Goal: Information Seeking & Learning: Learn about a topic

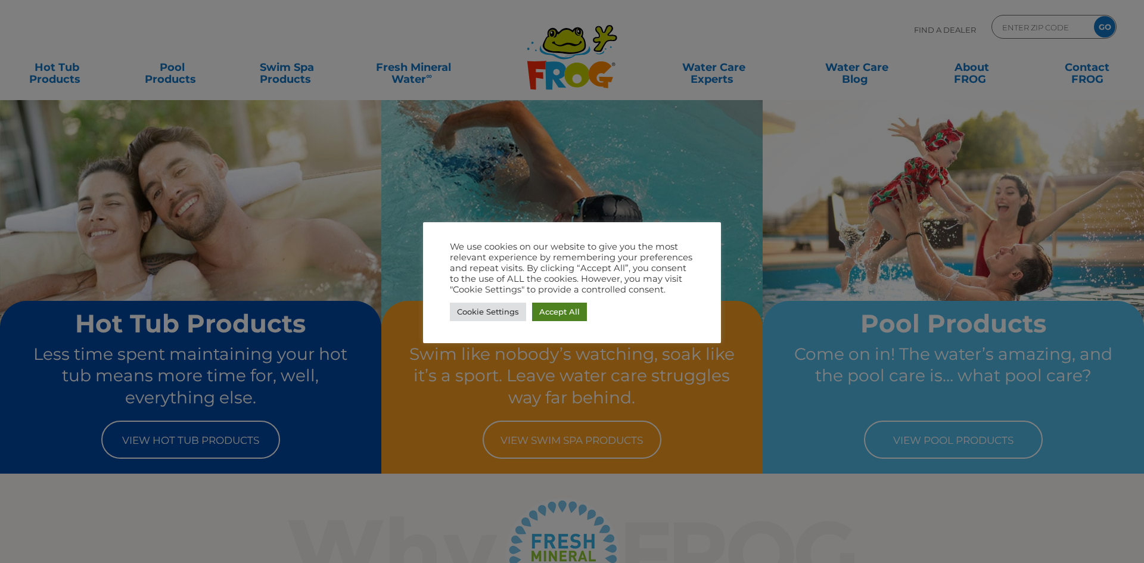
click at [556, 316] on link "Accept All" at bounding box center [559, 312] width 55 height 18
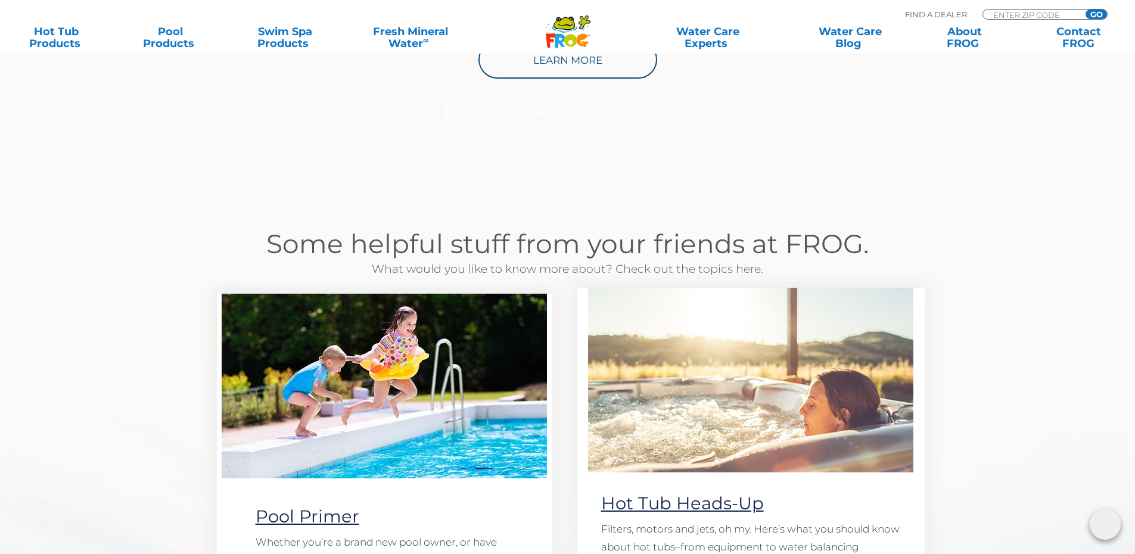
scroll to position [775, 0]
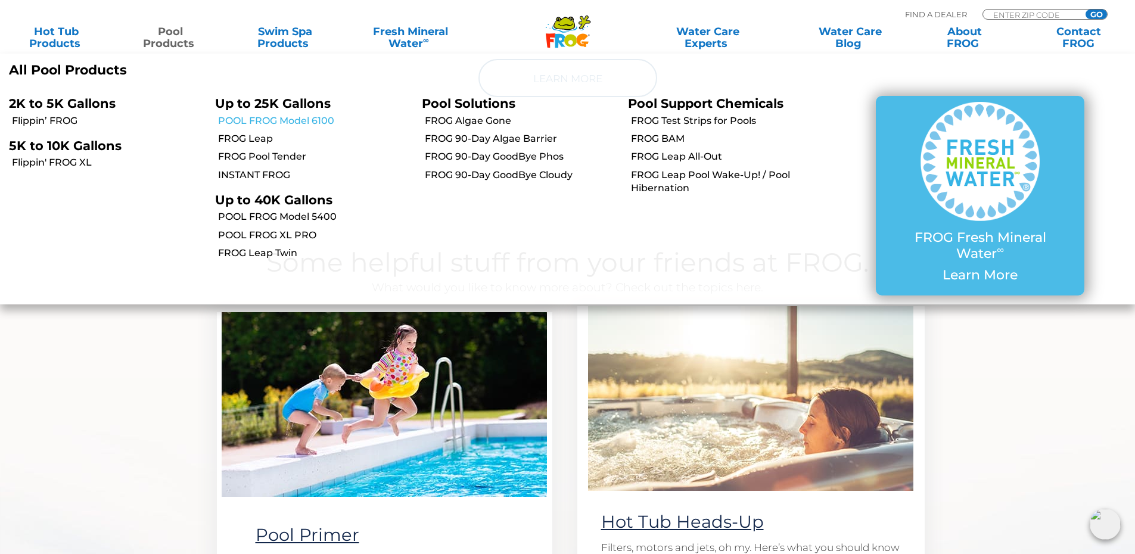
click at [241, 119] on link "POOL FROG Model 6100" at bounding box center [315, 120] width 194 height 13
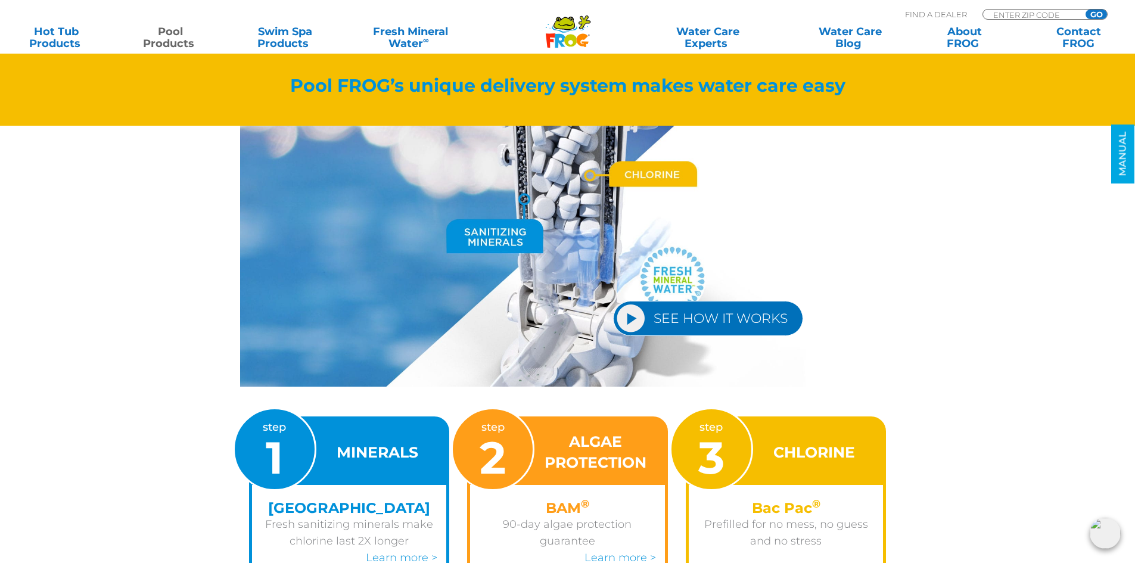
scroll to position [1252, 0]
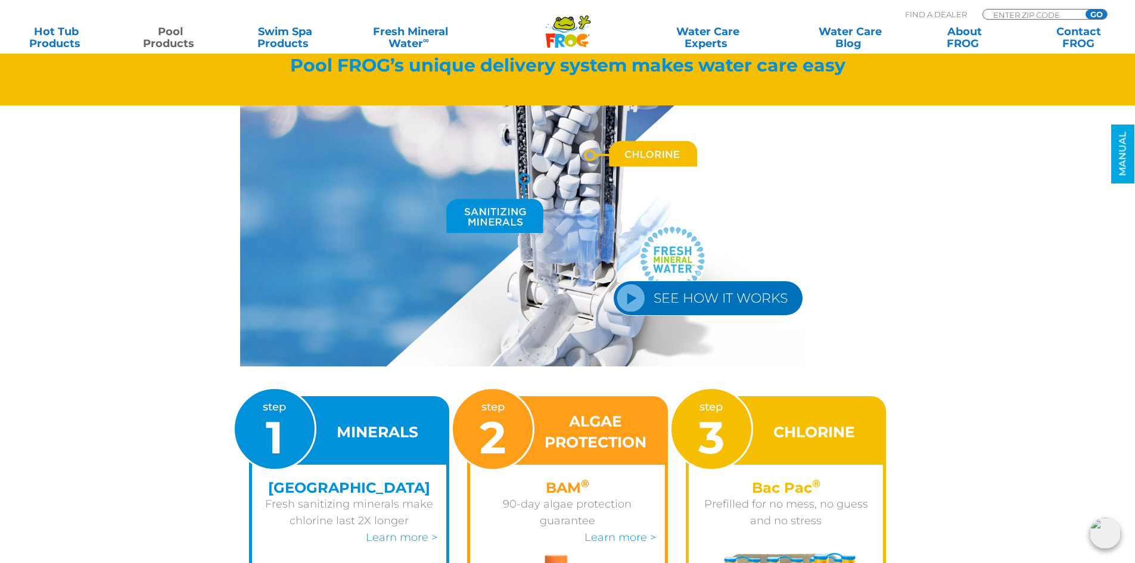
click at [720, 295] on link "SEE HOW IT WORKS" at bounding box center [708, 298] width 190 height 35
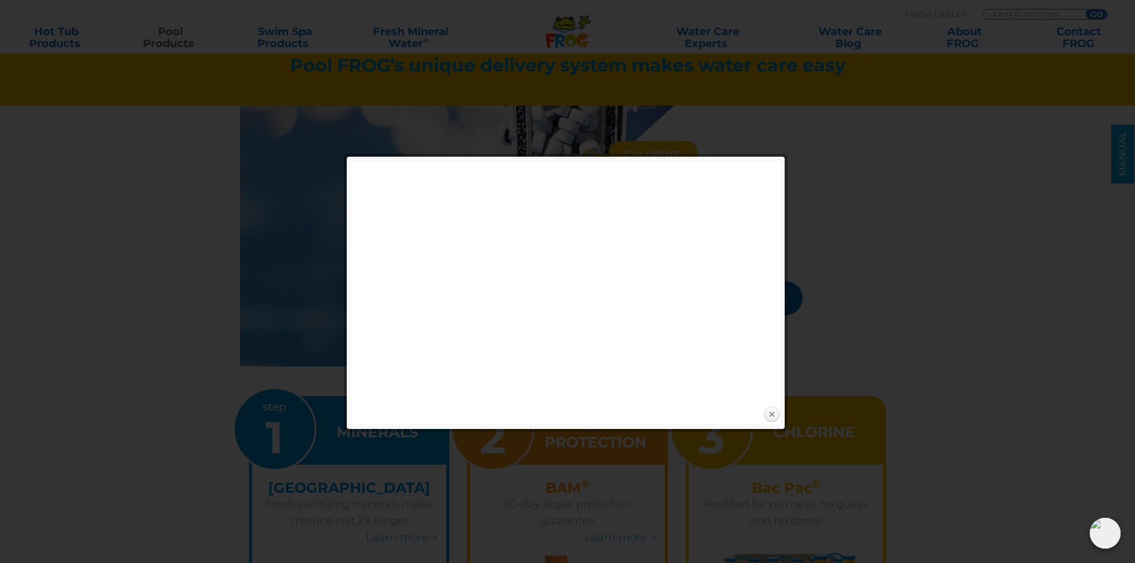
click at [775, 411] on link "Close" at bounding box center [772, 415] width 18 height 18
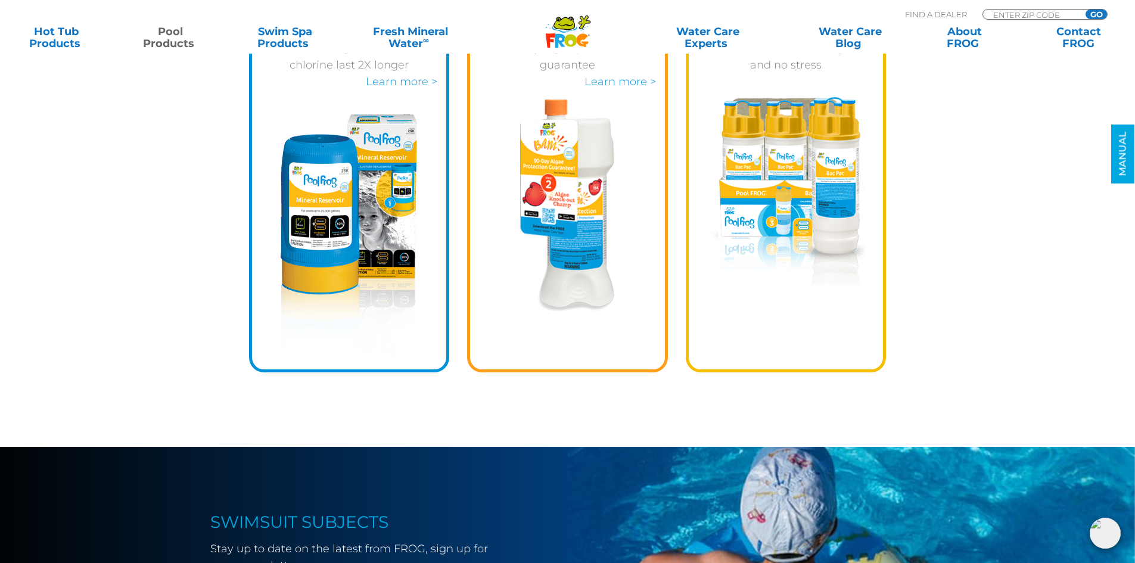
scroll to position [1848, 0]
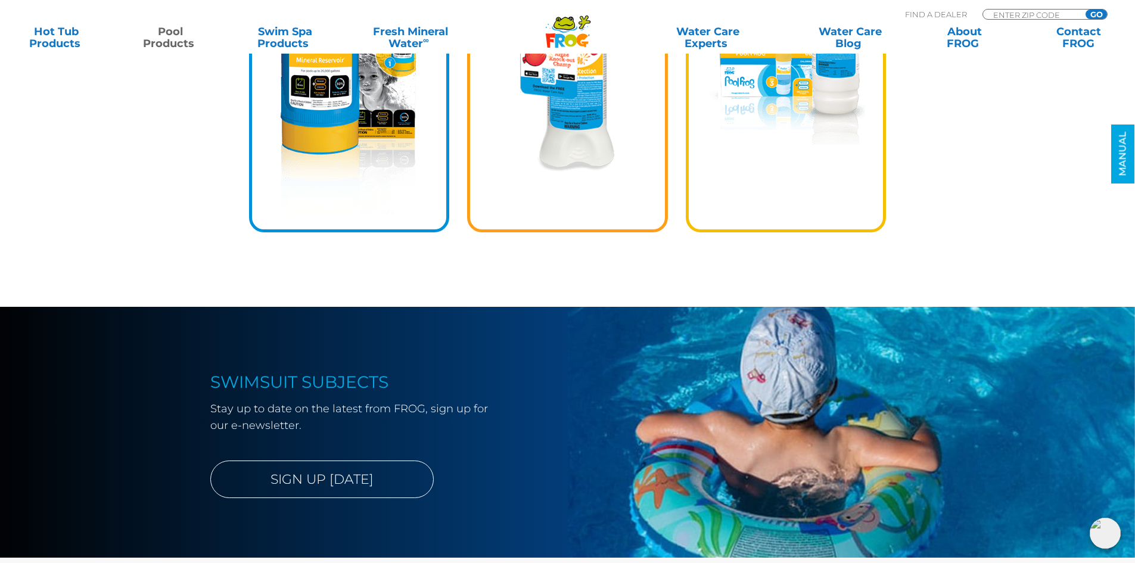
scroll to position [1252, 0]
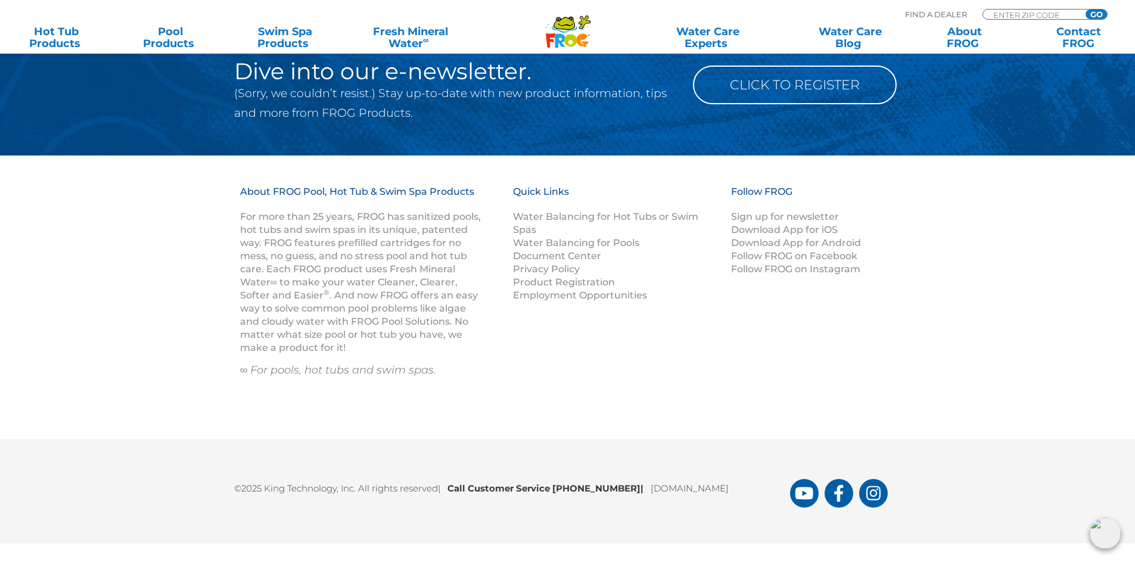
scroll to position [1565, 0]
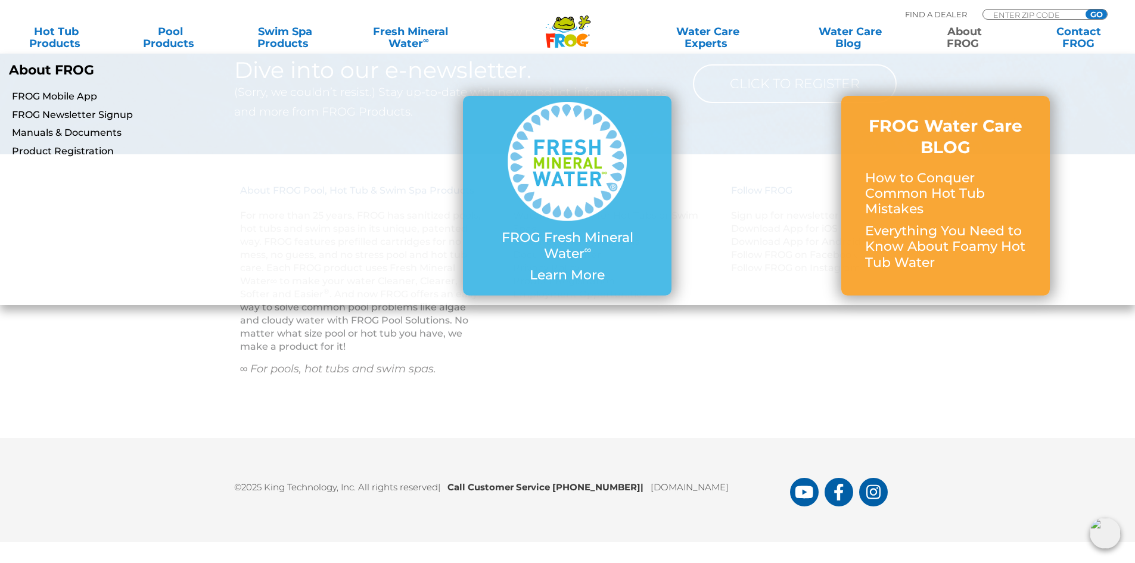
click at [968, 41] on link "About FROG" at bounding box center [964, 38] width 89 height 24
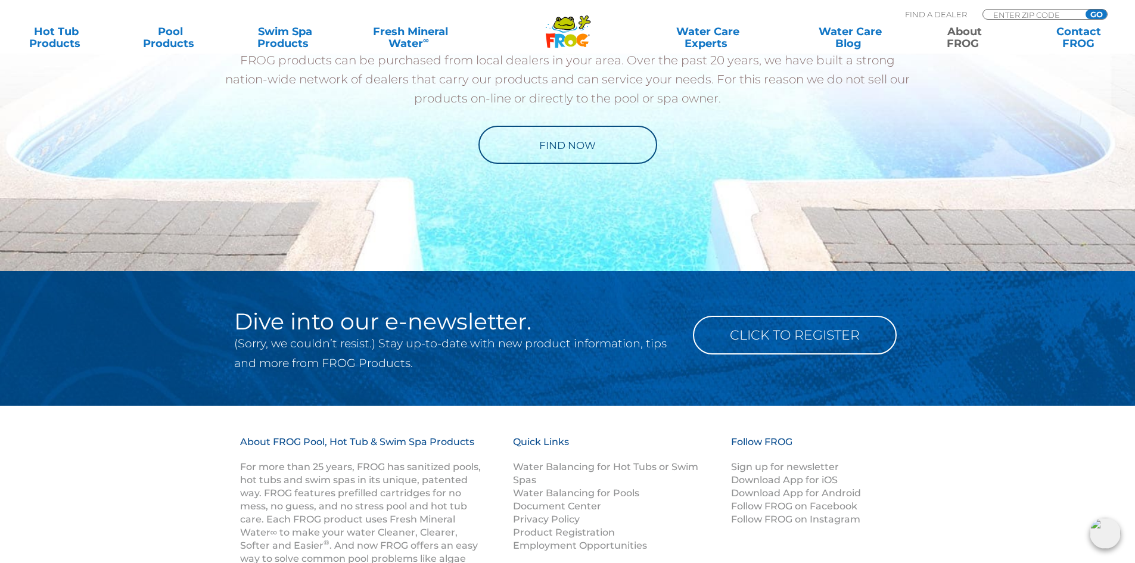
scroll to position [2146, 0]
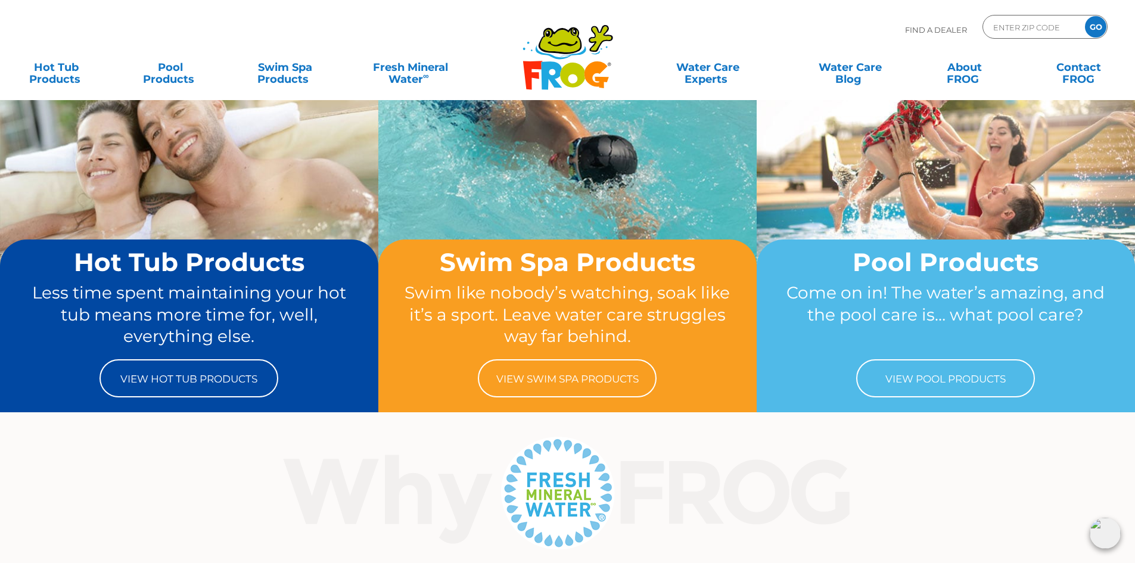
scroll to position [60, 0]
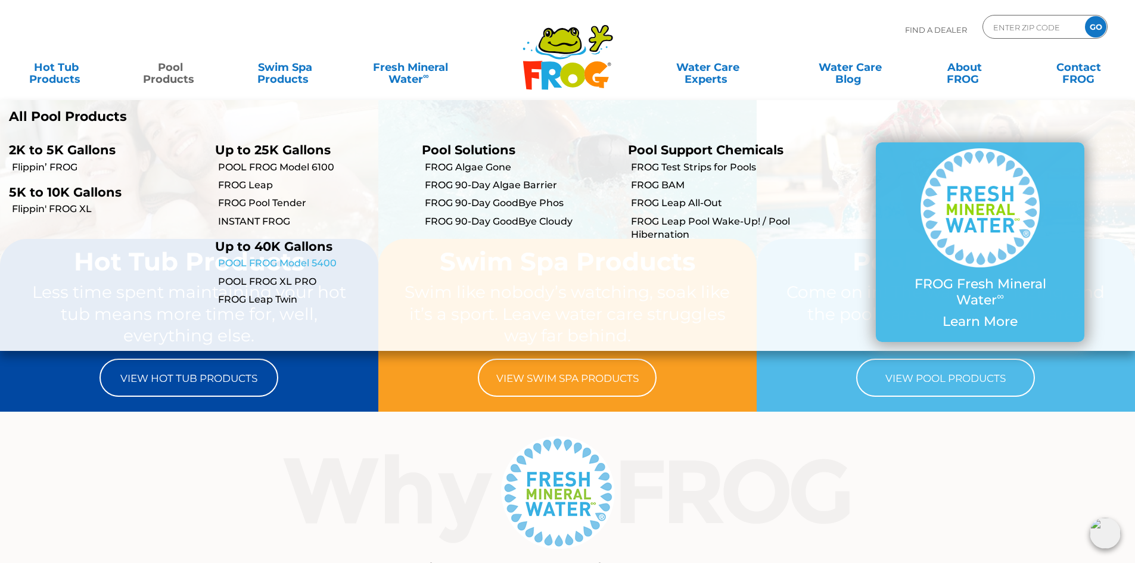
click at [271, 258] on link "POOL FROG Model 5400" at bounding box center [315, 263] width 194 height 13
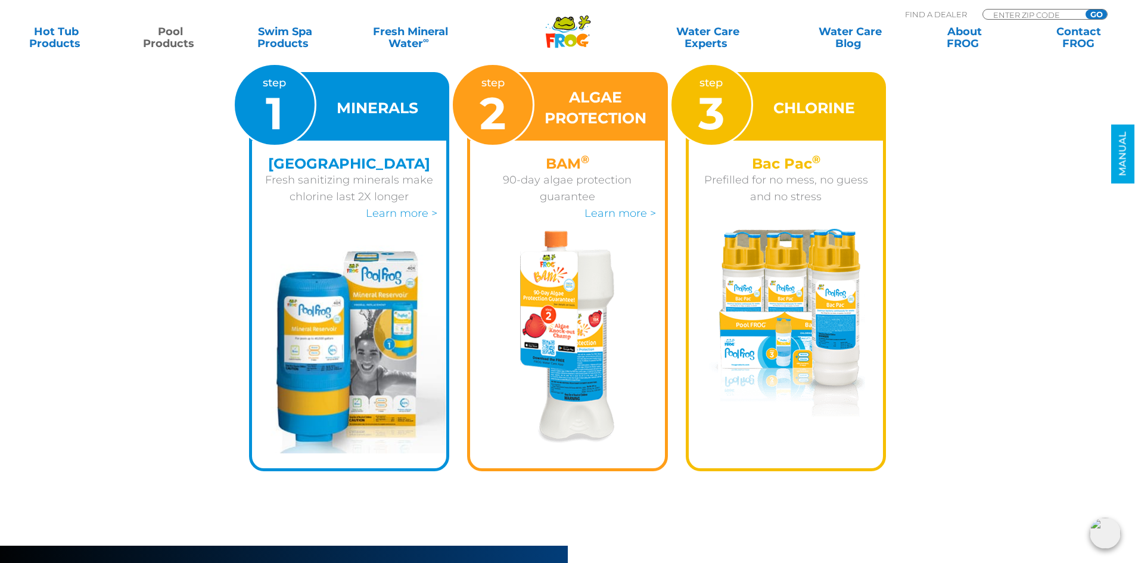
scroll to position [1550, 0]
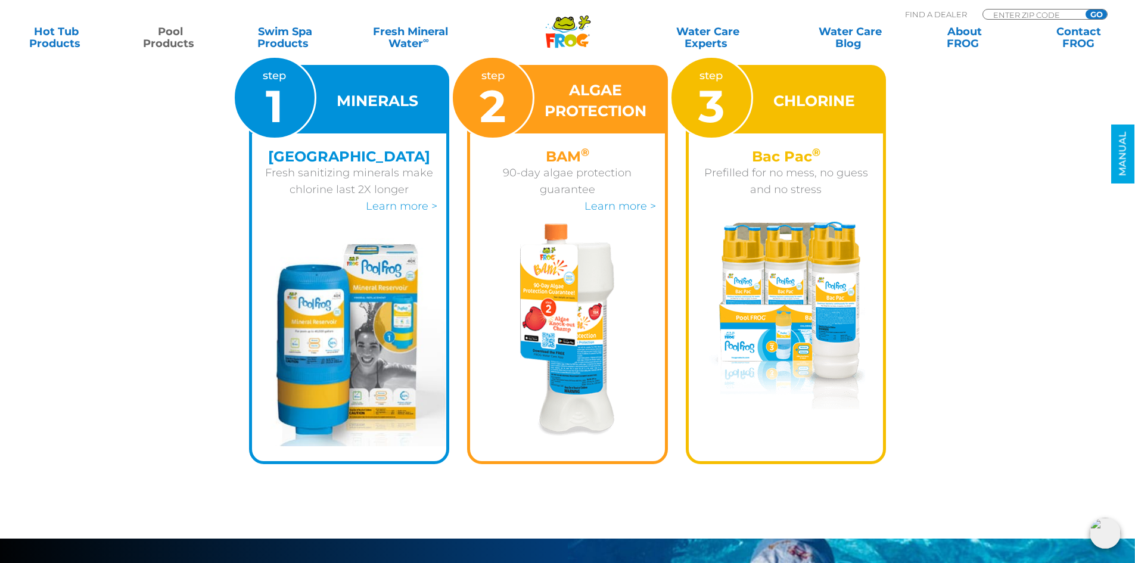
click at [334, 311] on img at bounding box center [349, 342] width 195 height 208
click at [374, 208] on link "Learn more >" at bounding box center [402, 206] width 72 height 13
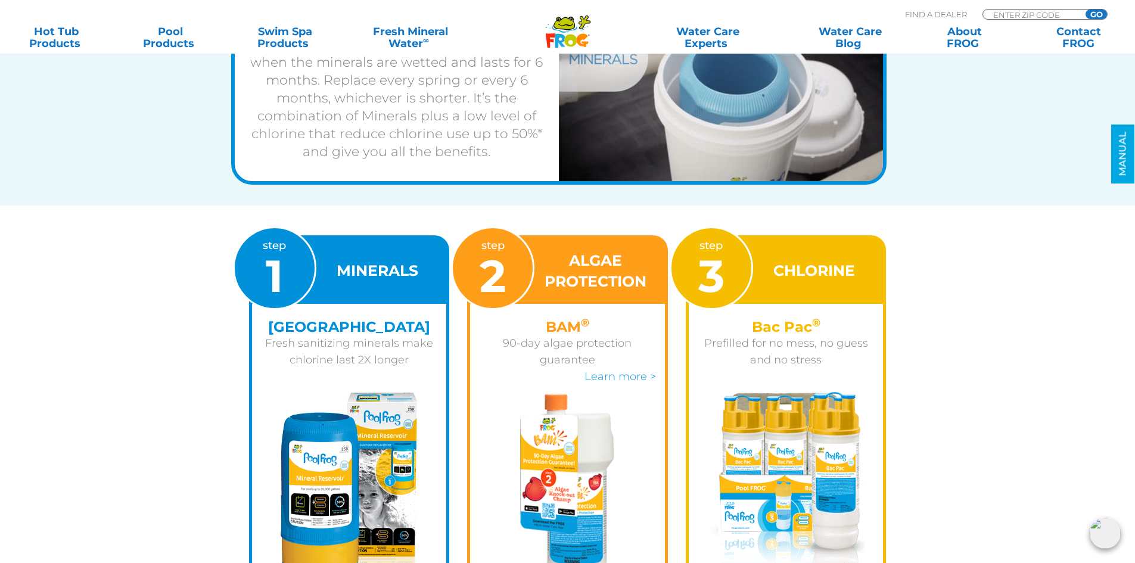
scroll to position [1550, 0]
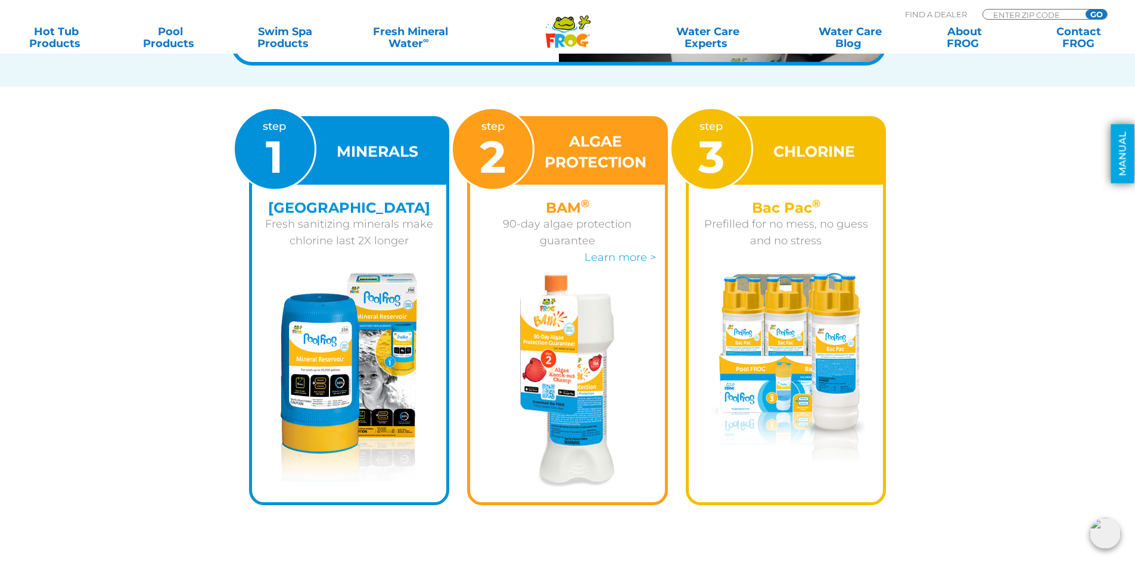
click at [1121, 145] on link "MANUAL" at bounding box center [1123, 154] width 23 height 59
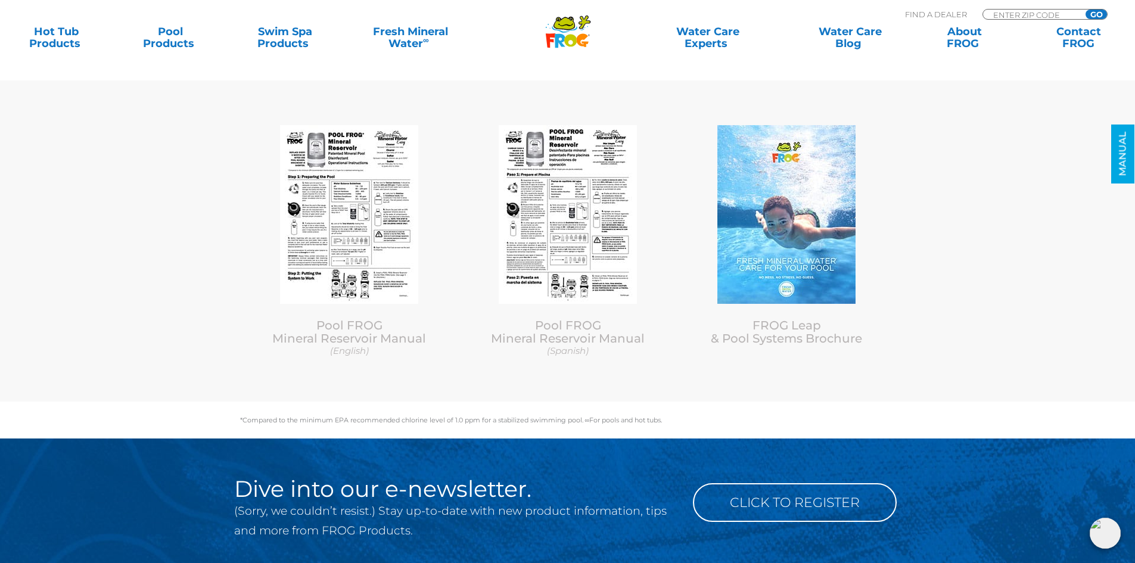
scroll to position [3929, 0]
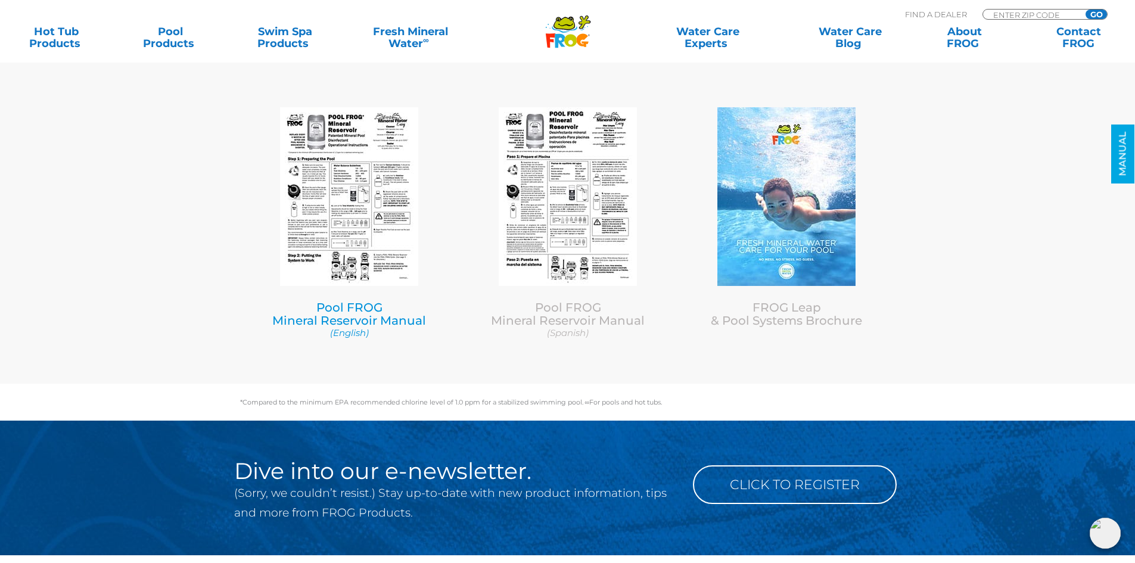
click at [334, 204] on img at bounding box center [349, 196] width 138 height 179
